Goal: Book appointment/travel/reservation

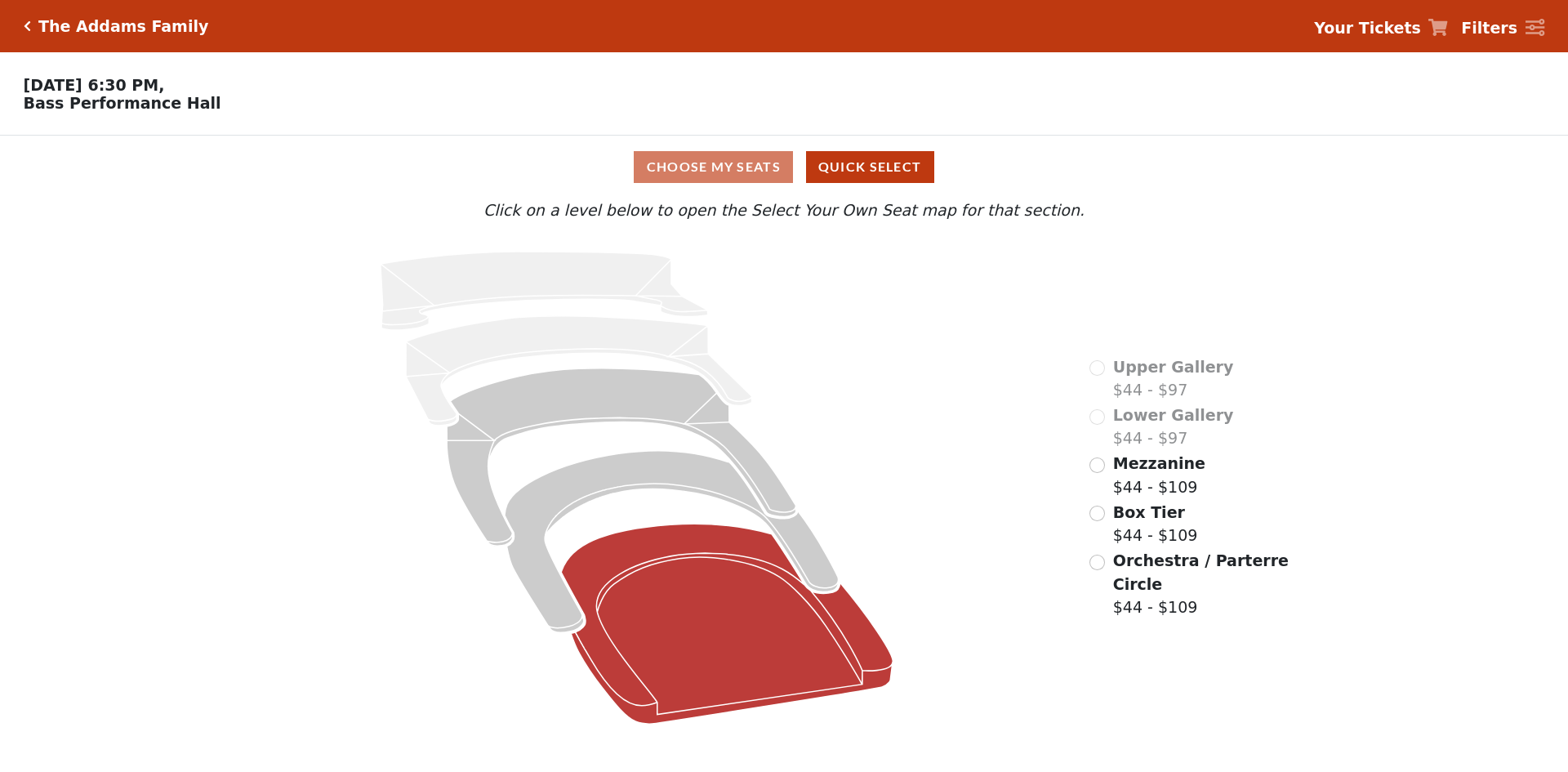
click at [687, 566] on icon at bounding box center [727, 623] width 332 height 200
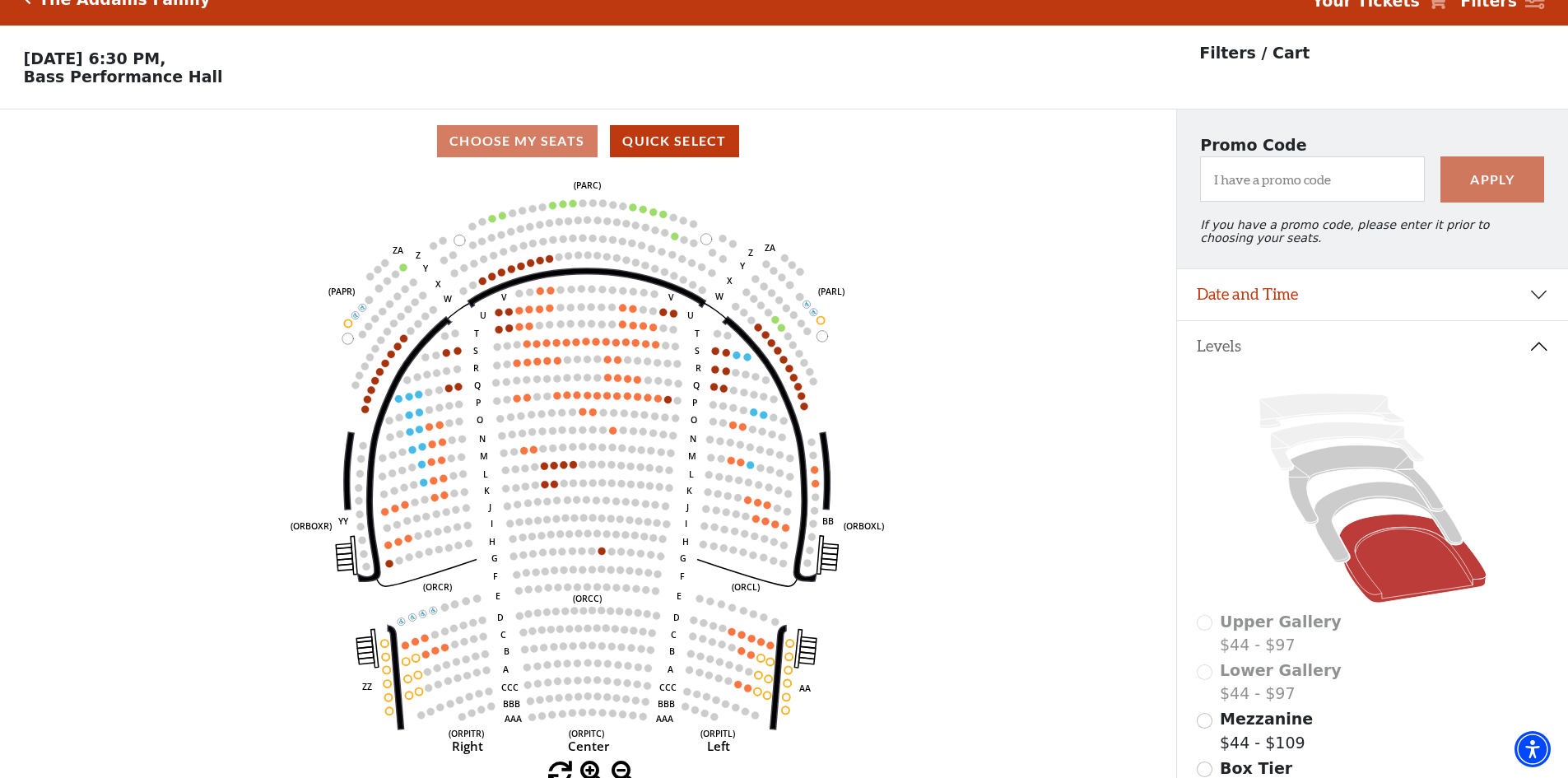
scroll to position [77, 0]
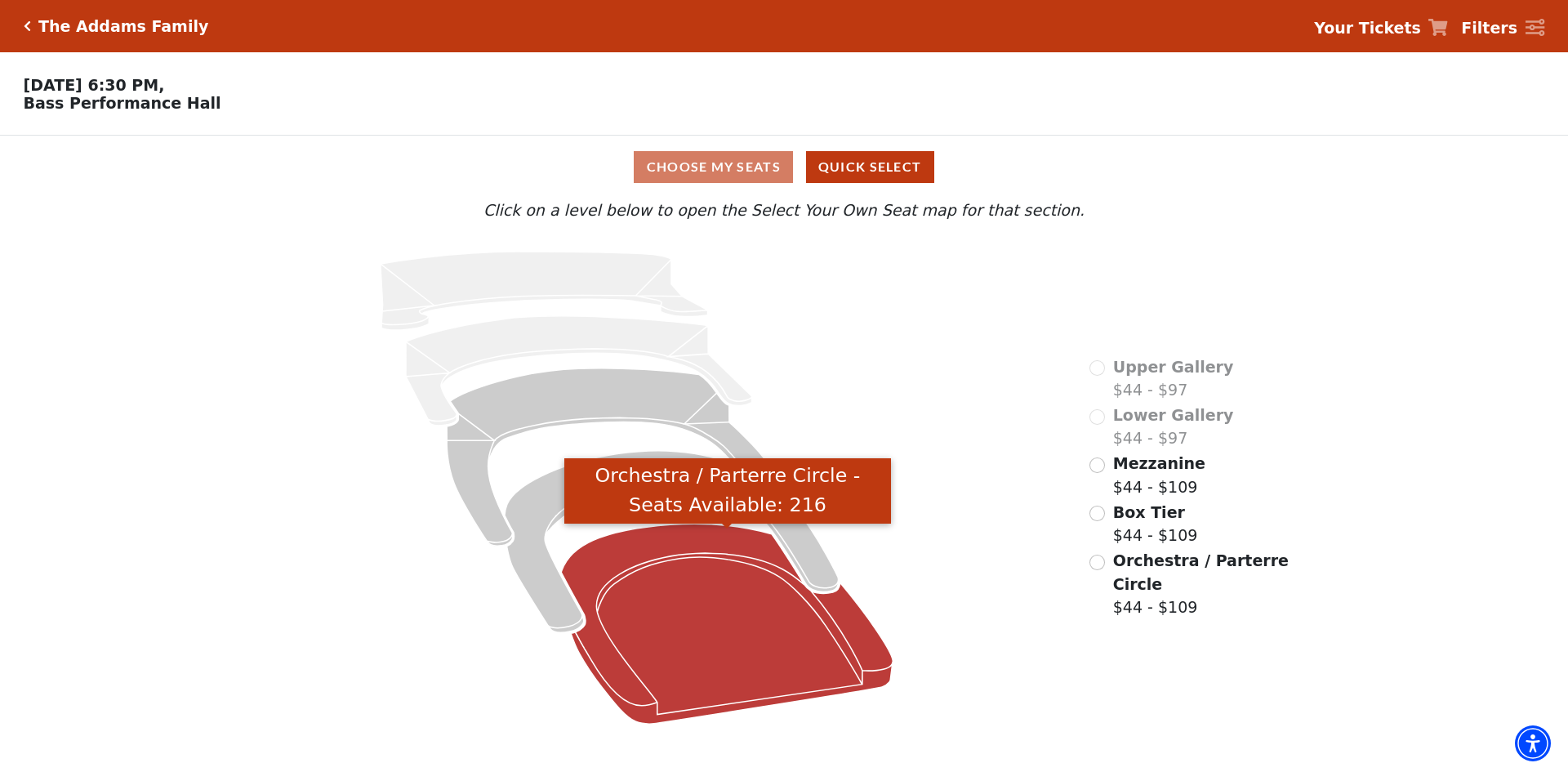
click at [676, 542] on icon "Orchestra / Parterre Circle - Seats Available: 216" at bounding box center [727, 623] width 332 height 200
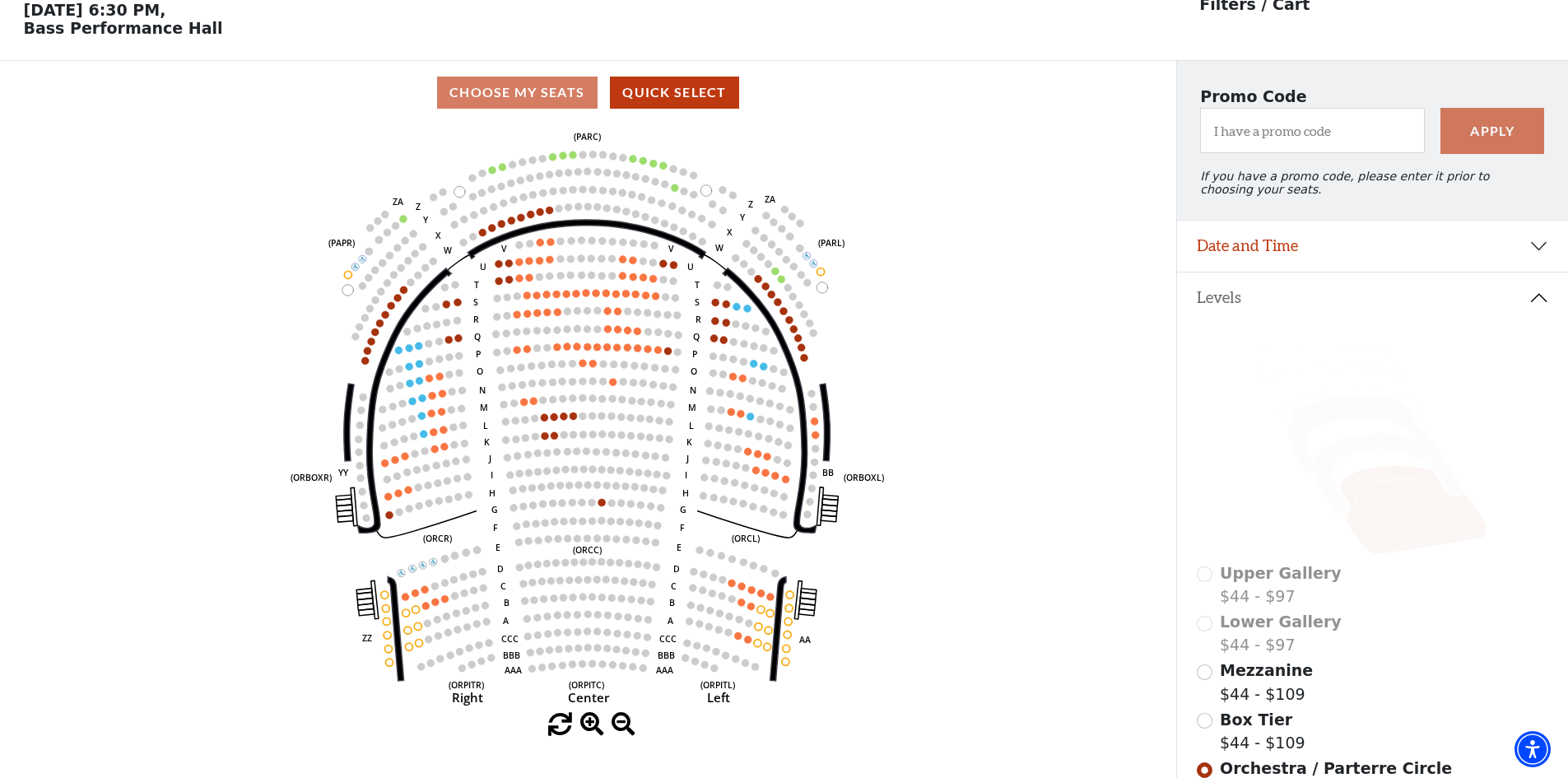
scroll to position [77, 0]
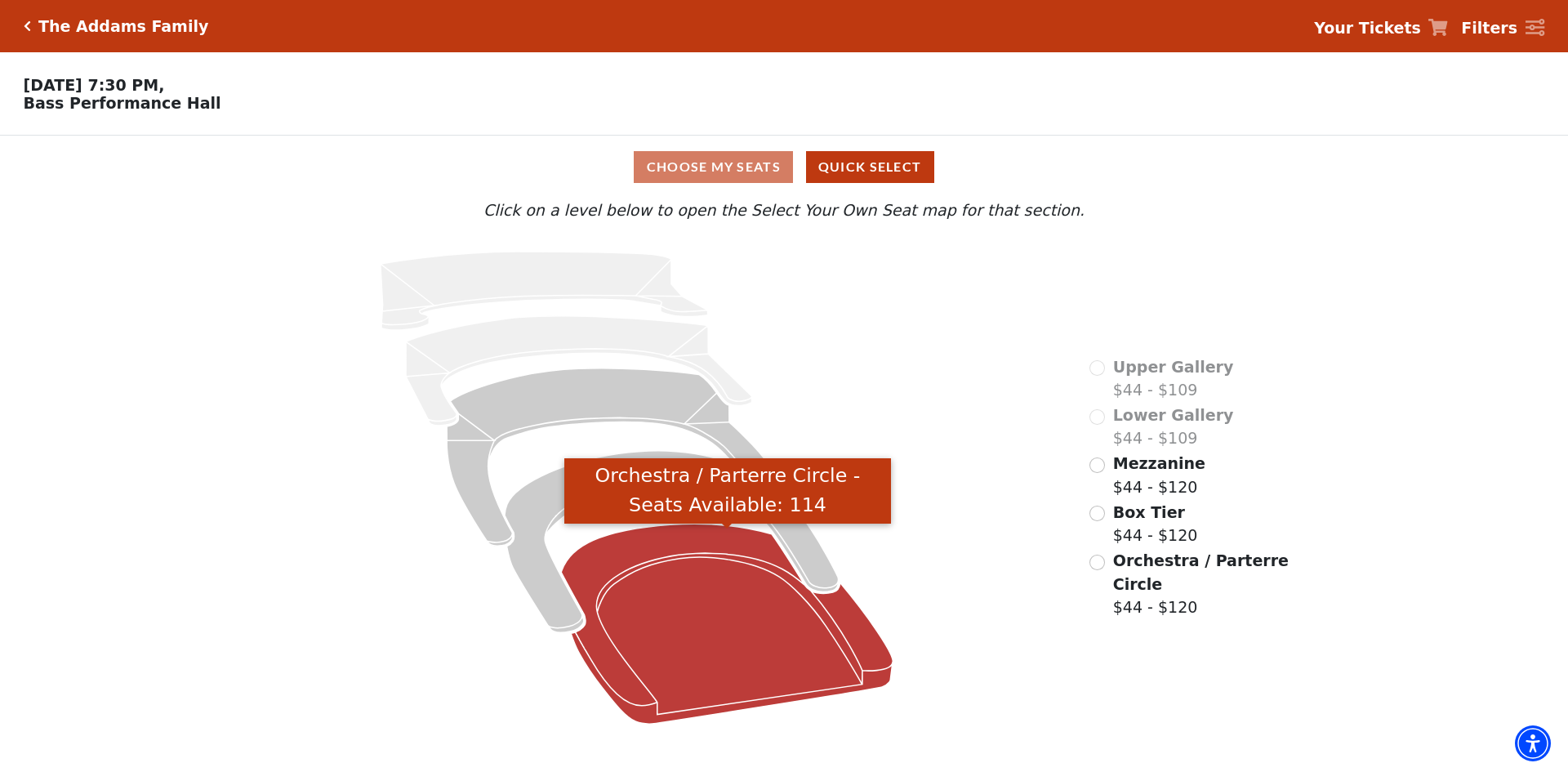
click at [665, 564] on icon "Orchestra / Parterre Circle - Seats Available: 114" at bounding box center [727, 623] width 332 height 200
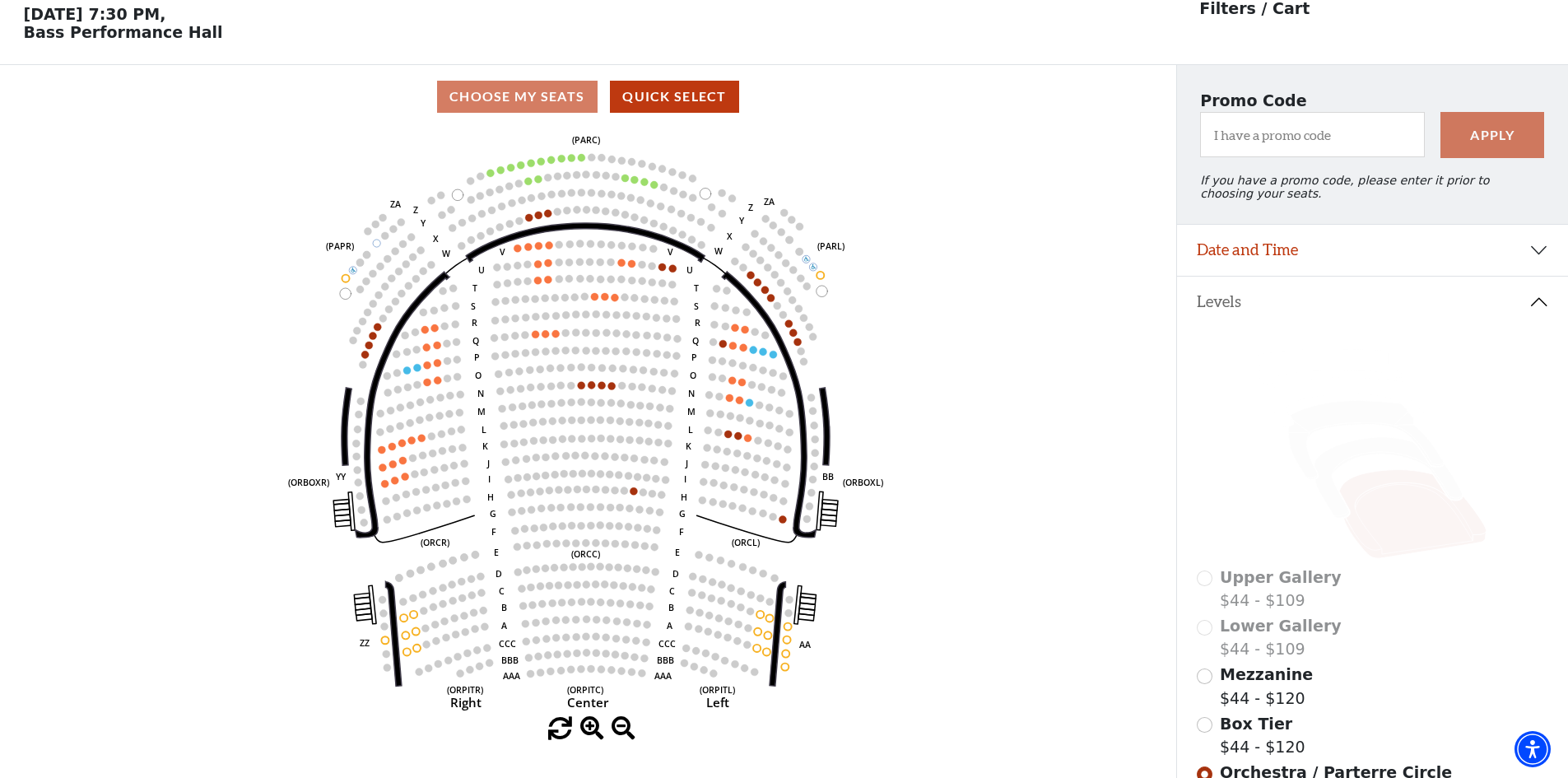
scroll to position [77, 0]
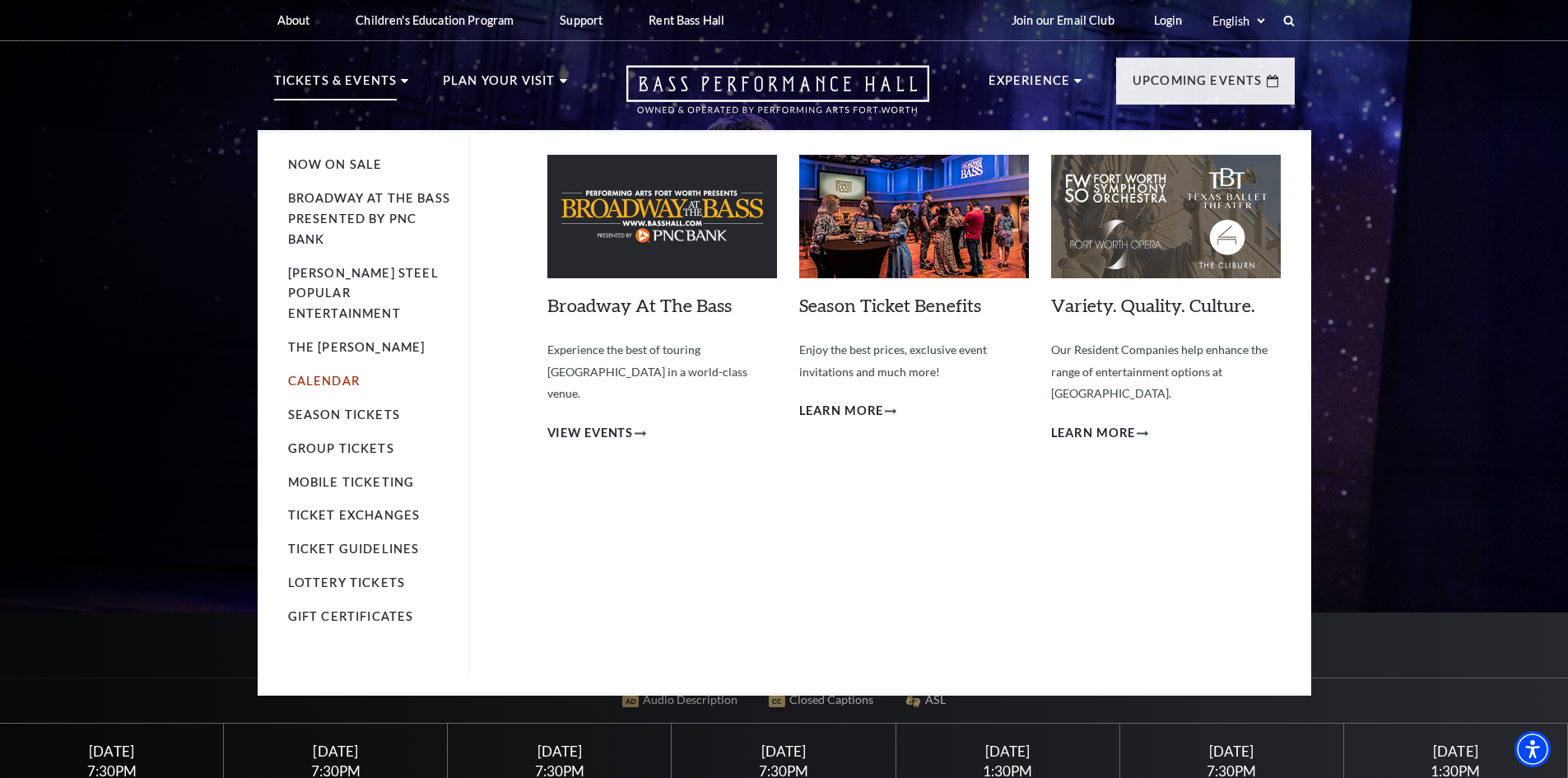
click at [324, 374] on link "Calendar" at bounding box center [324, 381] width 72 height 14
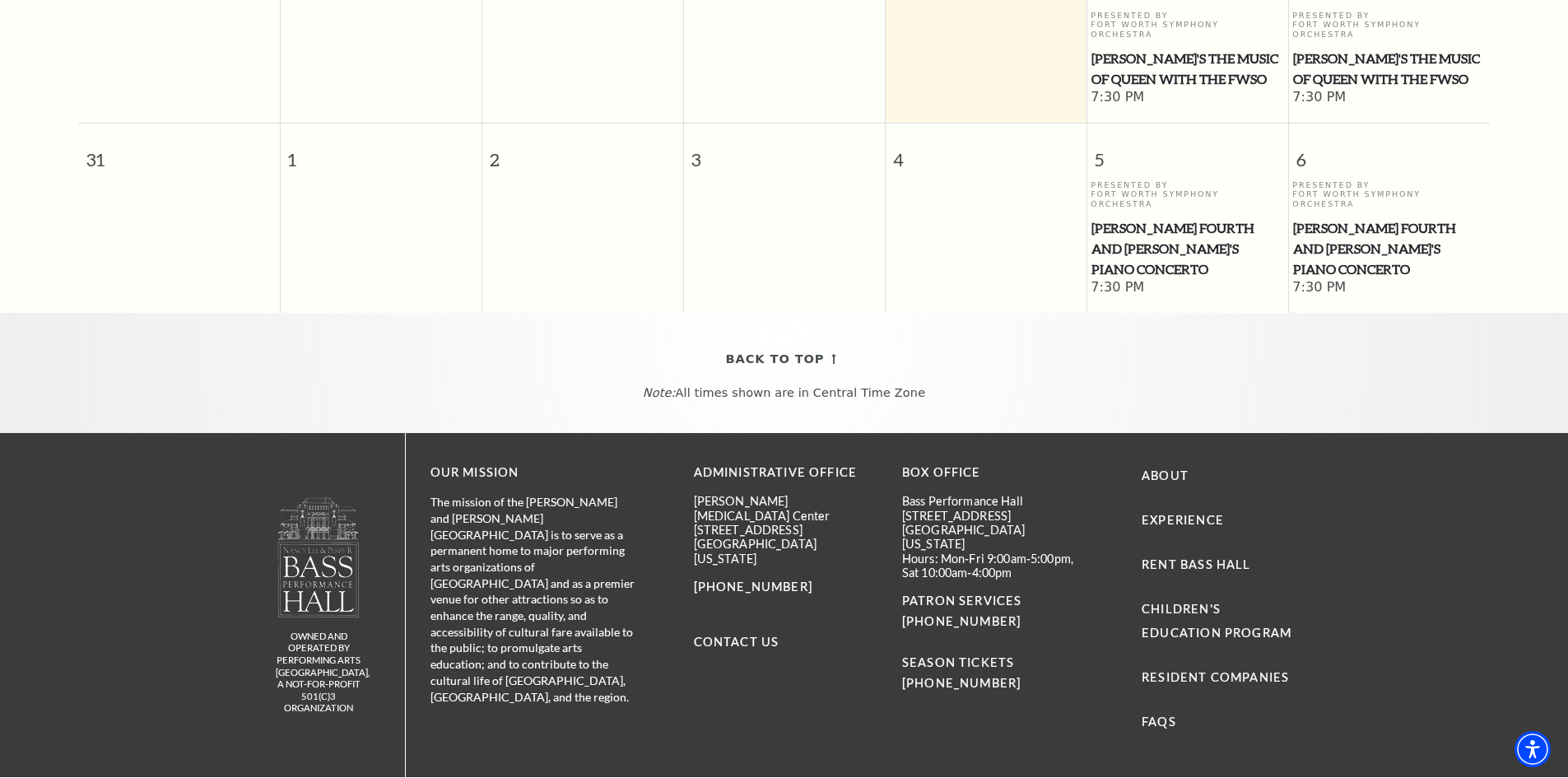
scroll to position [900, 0]
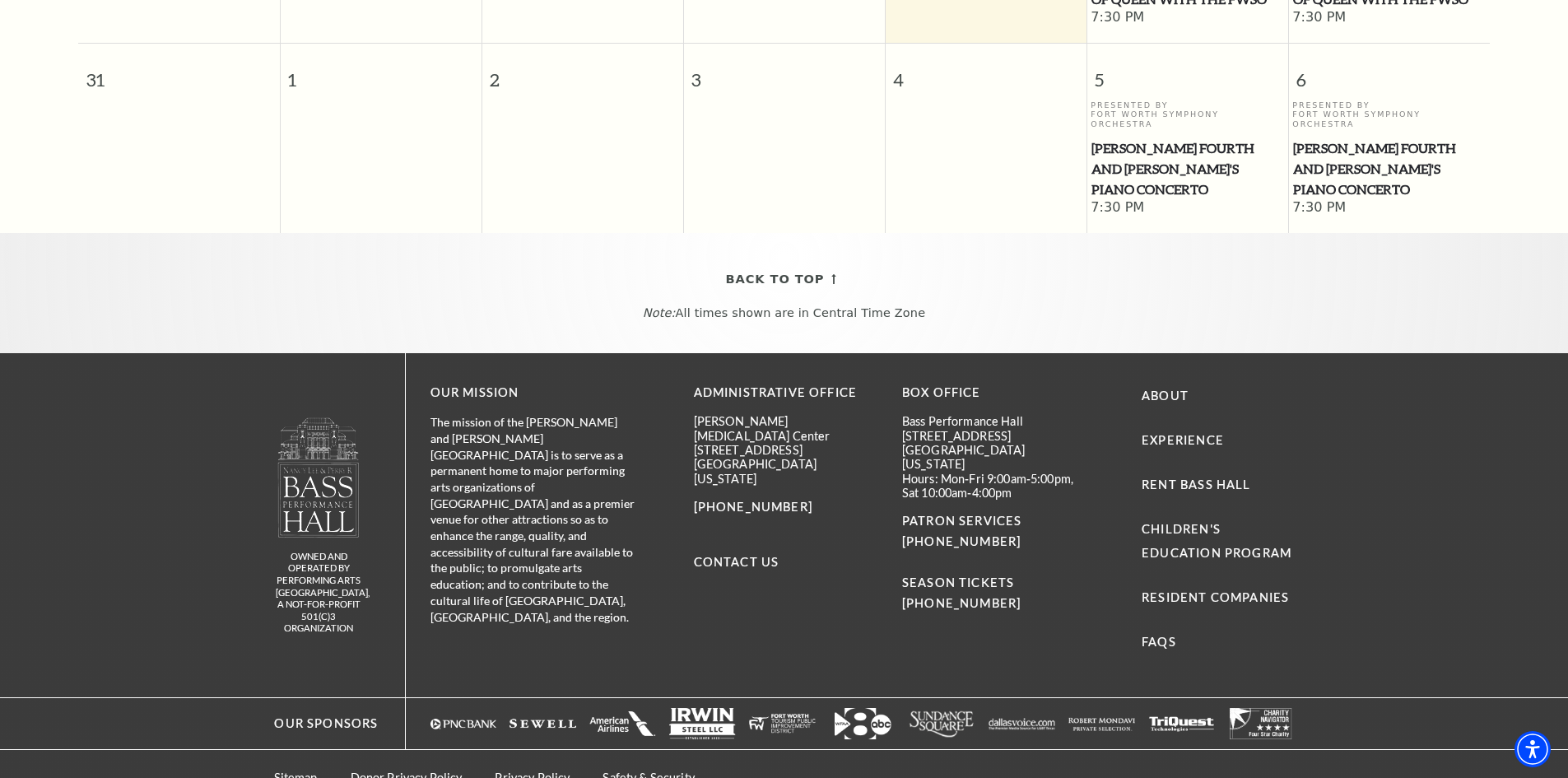
click at [1082, 511] on p "PATRON SERVICES [PHONE_NUMBER]" at bounding box center [994, 531] width 184 height 41
